Goal: Transaction & Acquisition: Purchase product/service

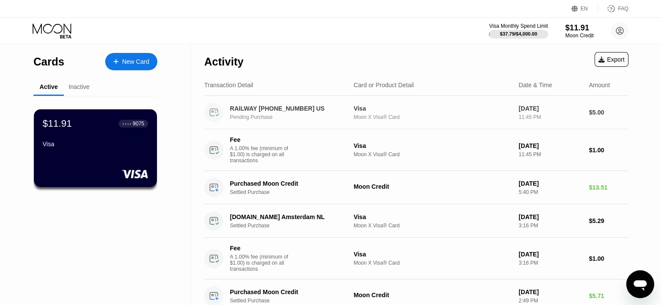
click at [332, 118] on div "Moon X Visa® Card" at bounding box center [433, 117] width 158 height 6
click at [332, 29] on div "$11.91" at bounding box center [579, 27] width 29 height 9
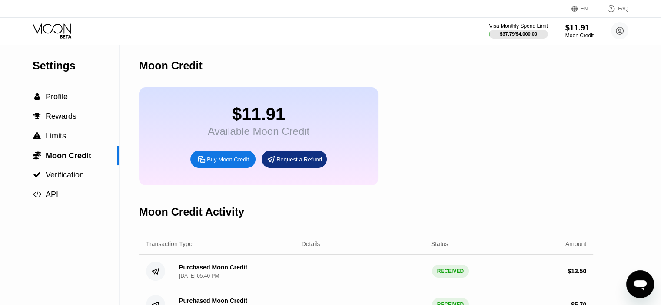
click at [230, 163] on div "Buy Moon Credit" at bounding box center [228, 159] width 42 height 7
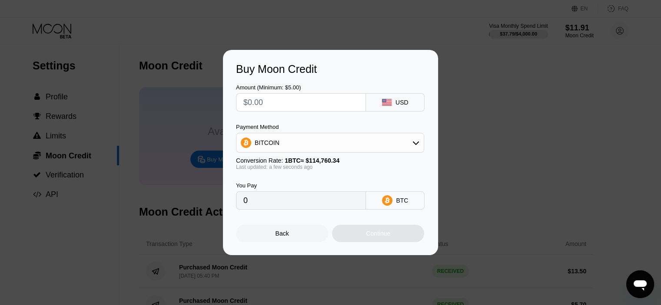
click at [262, 105] on input "text" at bounding box center [300, 102] width 115 height 17
type input "$120"
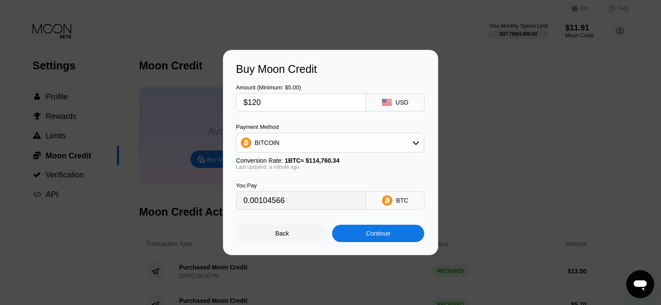
type input "0.00104566"
drag, startPoint x: 262, startPoint y: 105, endPoint x: 251, endPoint y: 97, distance: 13.9
click at [251, 97] on input "$120" at bounding box center [300, 102] width 115 height 17
type input "$10"
type input "0.00008714"
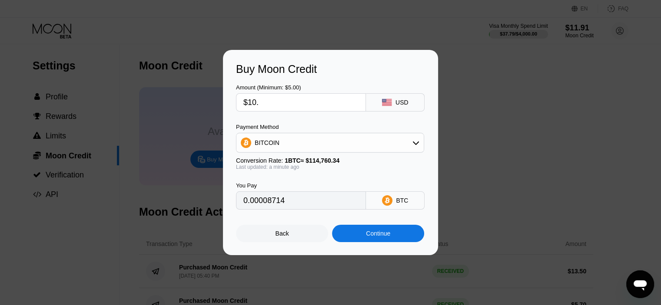
type input "$10.1"
type input "0.00008801"
type input "$10.1"
click at [332, 239] on div "Continue" at bounding box center [378, 233] width 92 height 17
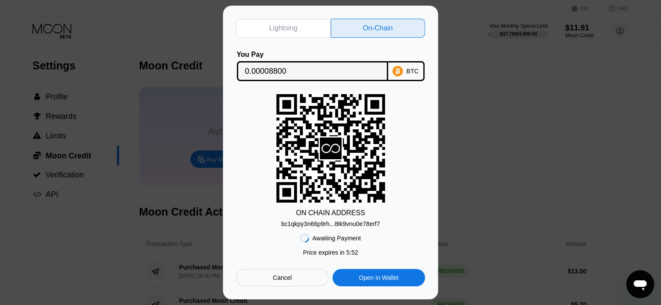
click at [299, 283] on div "Cancel" at bounding box center [282, 277] width 93 height 17
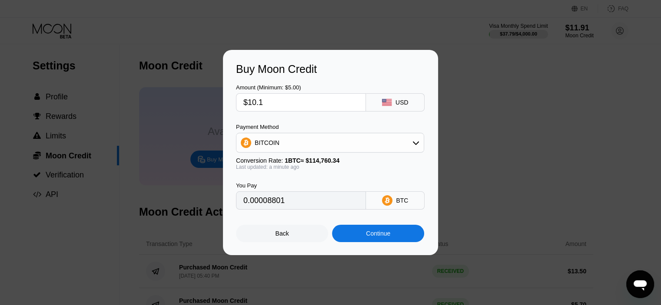
click at [308, 105] on input "$10.1" at bounding box center [300, 102] width 115 height 17
type input "$10"
type input "0.00008714"
type input "$10"
click at [332, 229] on div "Continue" at bounding box center [378, 233] width 92 height 17
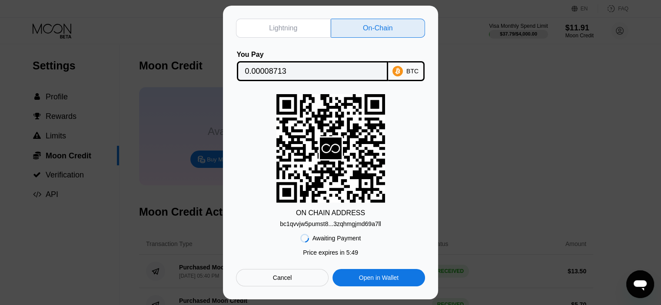
click at [273, 282] on div "Cancel" at bounding box center [282, 278] width 19 height 8
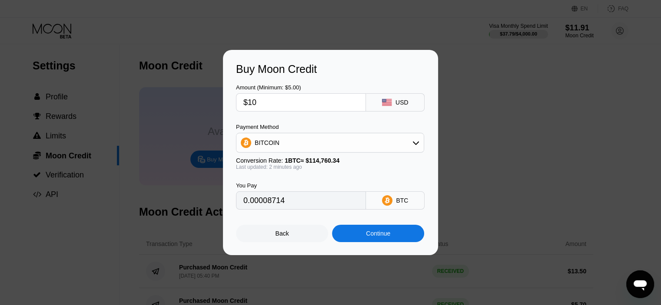
click at [308, 100] on input "$10" at bounding box center [300, 102] width 115 height 17
type input "$1"
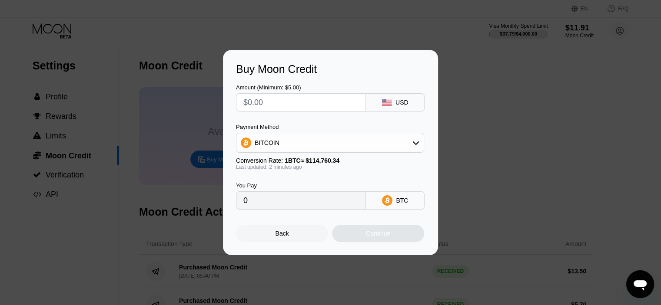
type input "0"
type input "$9"
type input "0.00007843"
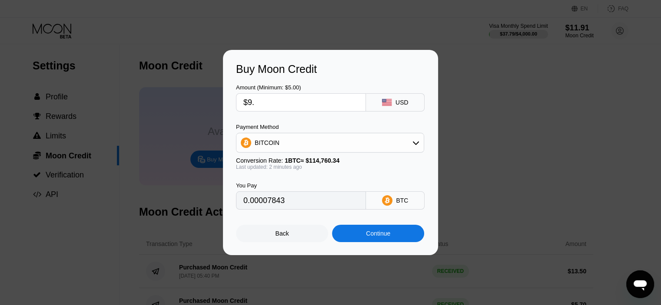
type input "$9.9"
type input "0.00008627"
type input "$9.9"
click at [332, 237] on div "Continue" at bounding box center [378, 233] width 24 height 7
click at [332, 237] on div "Continue" at bounding box center [378, 233] width 92 height 17
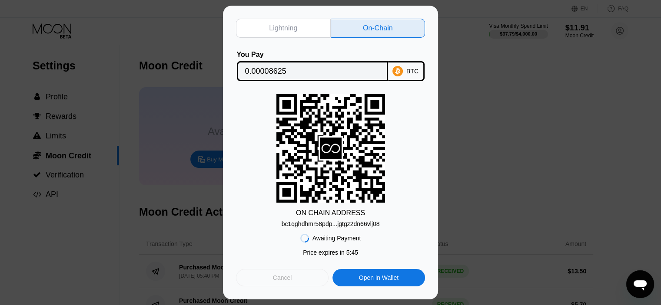
click at [314, 286] on div "Cancel" at bounding box center [282, 277] width 93 height 17
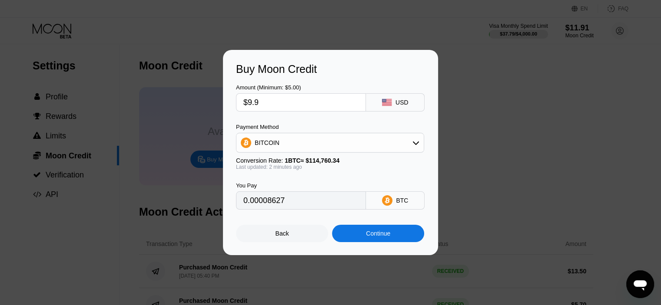
click at [264, 99] on input "$9.9" at bounding box center [300, 102] width 115 height 17
type input "$9."
type input "0.00007843"
type input "$9.8"
type input "0.00008540"
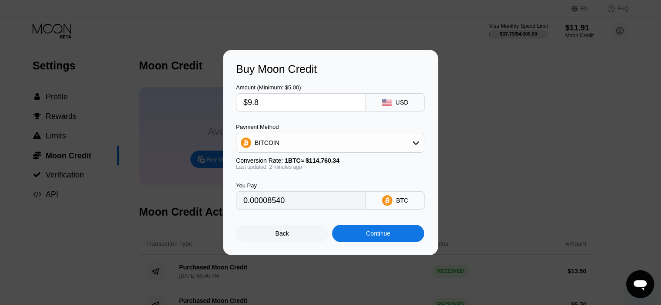
type input "$9.8"
click at [332, 235] on div "Continue" at bounding box center [378, 233] width 92 height 17
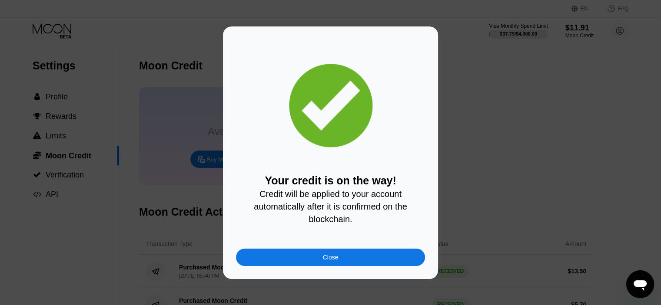
click at [332, 112] on div "Your credit is on the way! Credit will be applied to your account automatically…" at bounding box center [330, 153] width 661 height 253
click at [332, 256] on div "Close" at bounding box center [330, 257] width 189 height 17
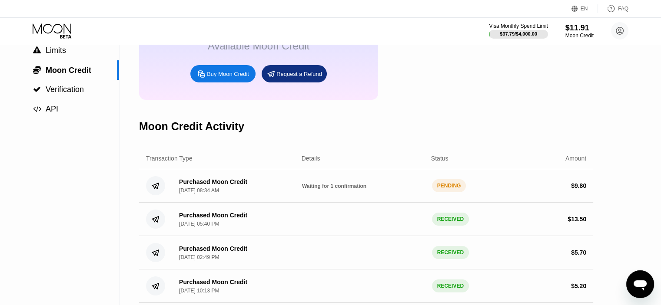
scroll to position [87, 0]
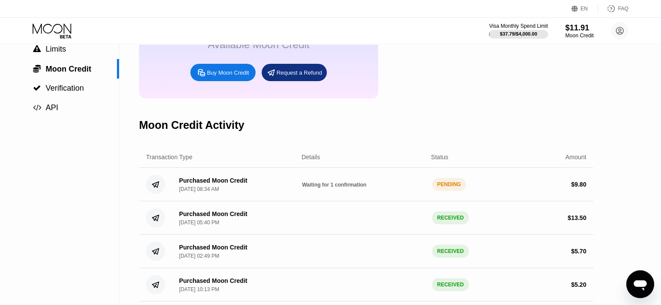
click at [263, 192] on div "Purchased Moon Credit Sep 20, 2025, 08:34 AM" at bounding box center [233, 184] width 123 height 15
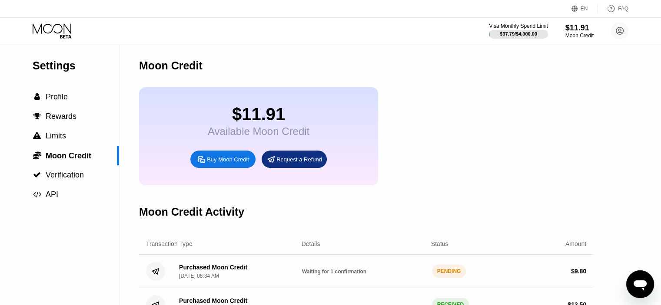
click at [51, 22] on div "Visa Monthly Spend Limit $37.79 / $4,000.00 $11.91 Moon Credit IcyPickle hfroxg…" at bounding box center [330, 31] width 661 height 26
click at [48, 36] on icon at bounding box center [53, 30] width 40 height 15
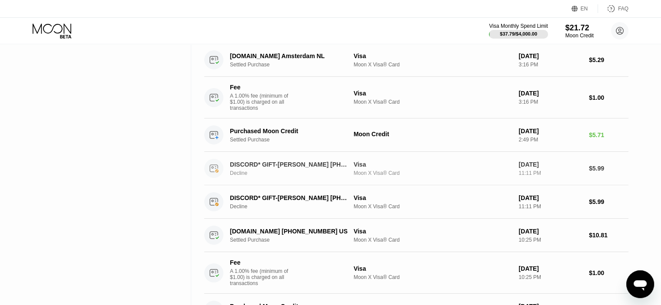
scroll to position [434, 0]
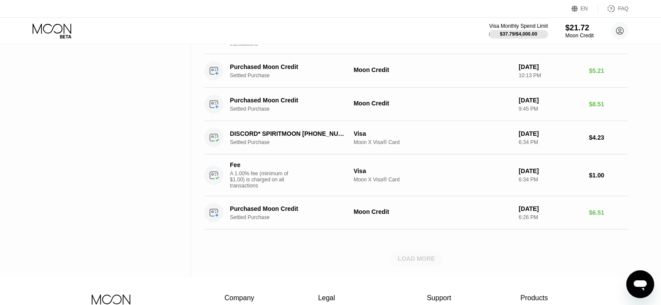
click at [400, 263] on div "LOAD MORE" at bounding box center [416, 259] width 37 height 8
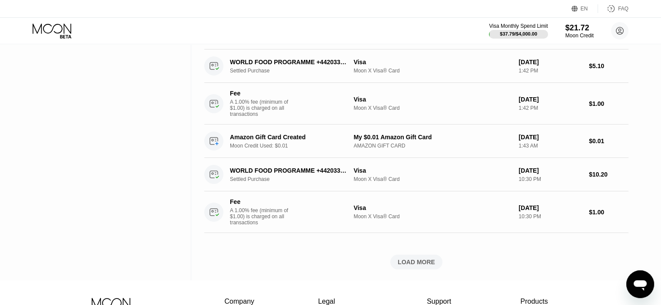
scroll to position [1173, 0]
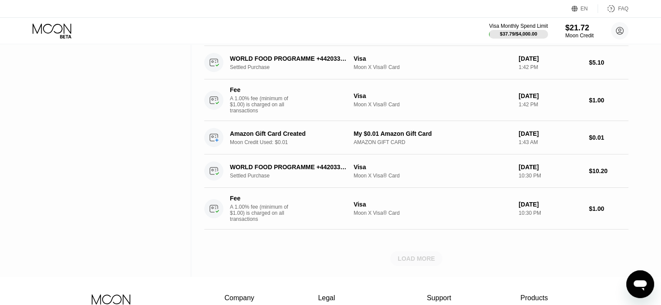
click at [425, 263] on div "LOAD MORE" at bounding box center [416, 259] width 37 height 8
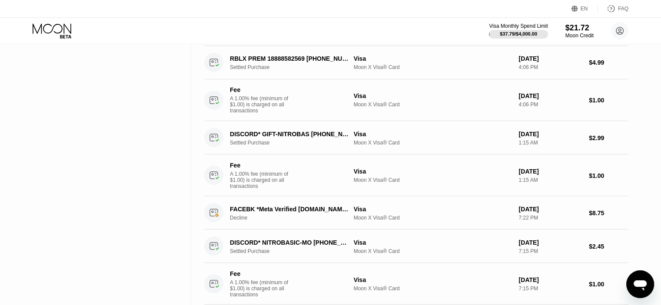
scroll to position [1790, 0]
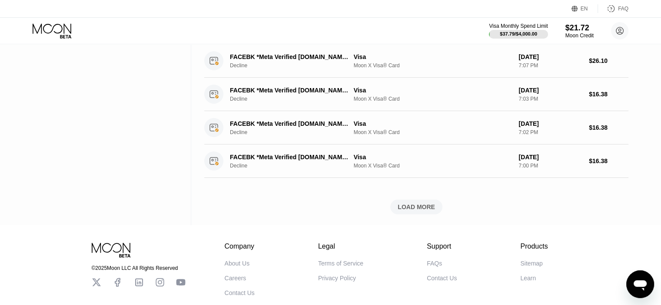
click at [417, 211] on div "LOAD MORE" at bounding box center [416, 207] width 37 height 8
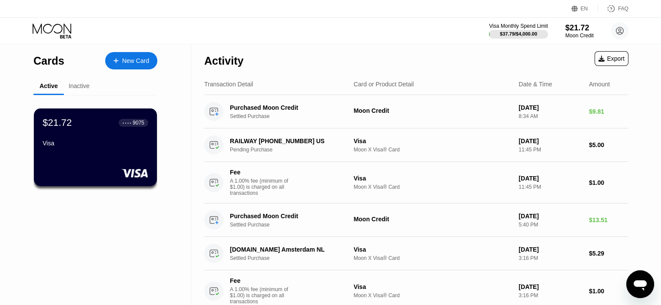
scroll to position [0, 0]
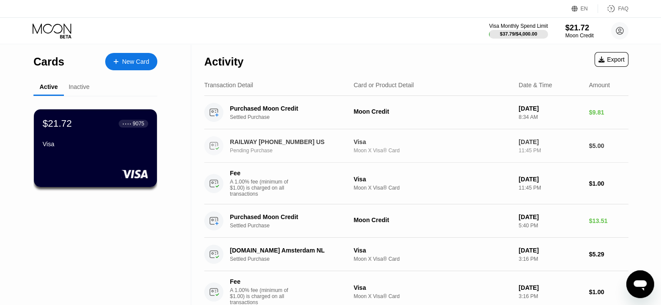
click at [232, 146] on div "RAILWAY [PHONE_NUMBER] US" at bounding box center [289, 142] width 119 height 7
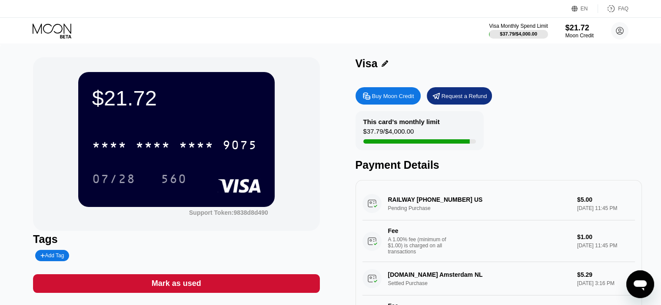
drag, startPoint x: 580, startPoint y: 203, endPoint x: 418, endPoint y: 199, distance: 161.7
click at [418, 199] on div "RAILWAY +14157077675 US Pending Purchase $5.00 Sep 19, 2025 11:45 PM Fee A 1.00…" at bounding box center [498, 224] width 272 height 75
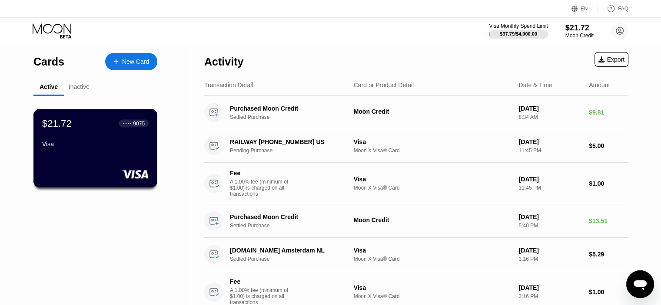
click at [137, 146] on div "Visa" at bounding box center [95, 144] width 106 height 7
